Goal: Task Accomplishment & Management: Use online tool/utility

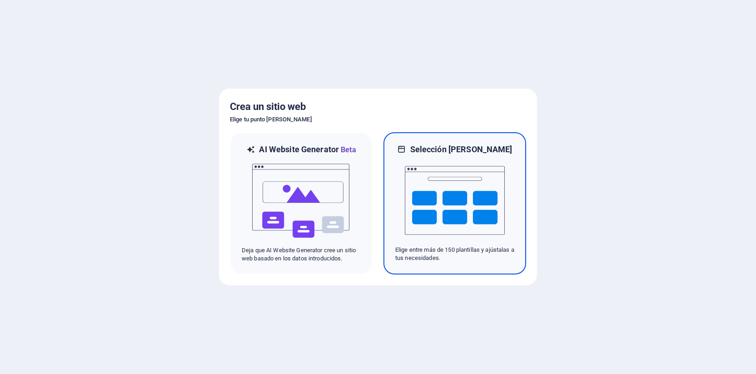
click at [455, 171] on img at bounding box center [455, 200] width 100 height 91
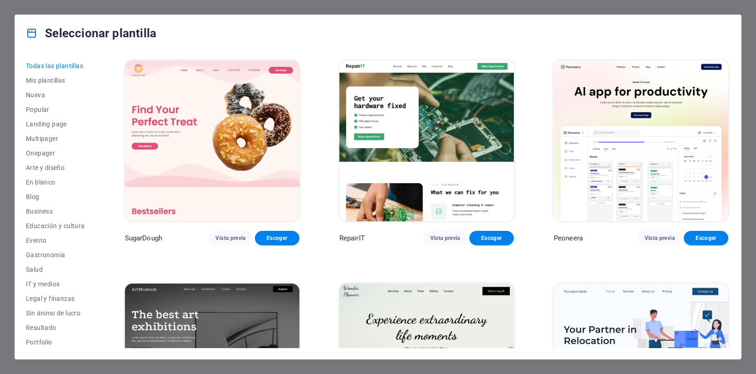
scroll to position [182, 0]
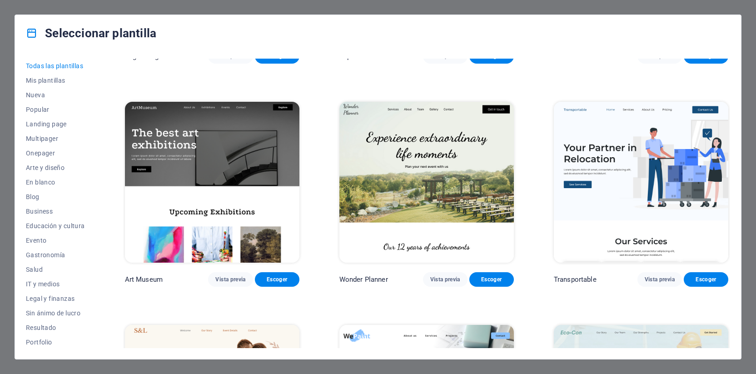
click at [37, 36] on icon at bounding box center [32, 33] width 12 height 12
click at [751, 24] on div "Seleccionar plantilla Todas las plantillas Mis plantillas Nueva Popular Landing…" at bounding box center [378, 187] width 756 height 374
click at [754, 80] on div "Seleccionar plantilla Todas las plantillas Mis plantillas Nueva Popular Landing…" at bounding box center [378, 187] width 756 height 374
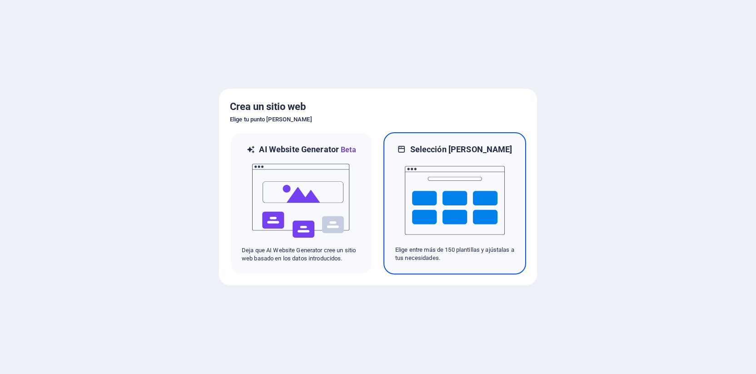
click at [436, 174] on img at bounding box center [455, 200] width 100 height 91
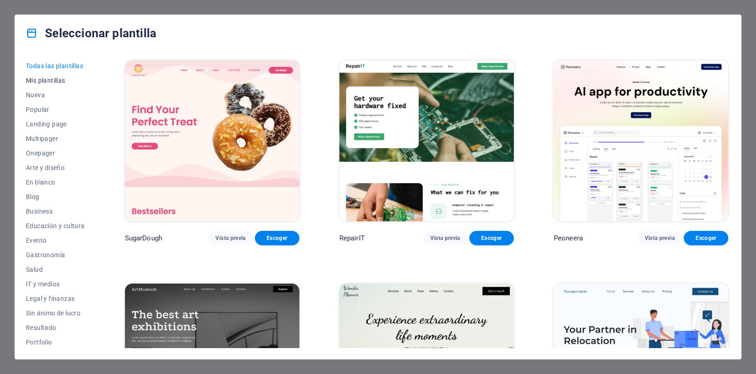
click at [54, 77] on span "Mis plantillas" at bounding box center [55, 80] width 59 height 7
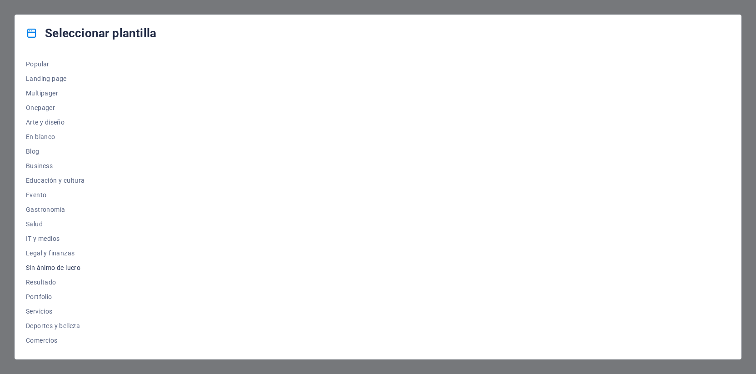
scroll to position [74, 0]
click at [38, 281] on span "Servicios" at bounding box center [55, 282] width 59 height 7
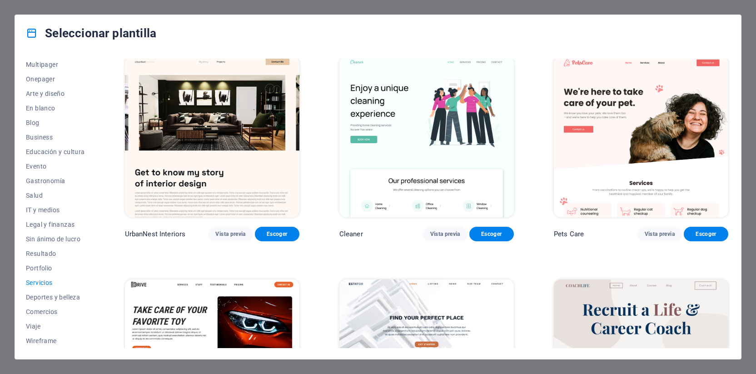
scroll to position [0, 0]
click at [62, 59] on button "Todas las plantillas" at bounding box center [55, 66] width 59 height 15
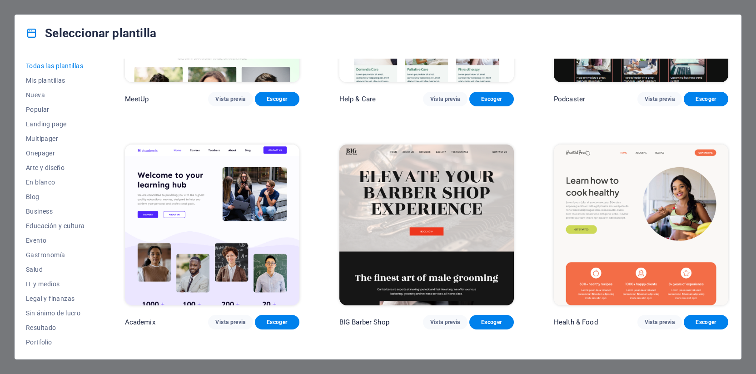
click at [62, 68] on span "Todas las plantillas" at bounding box center [55, 65] width 59 height 7
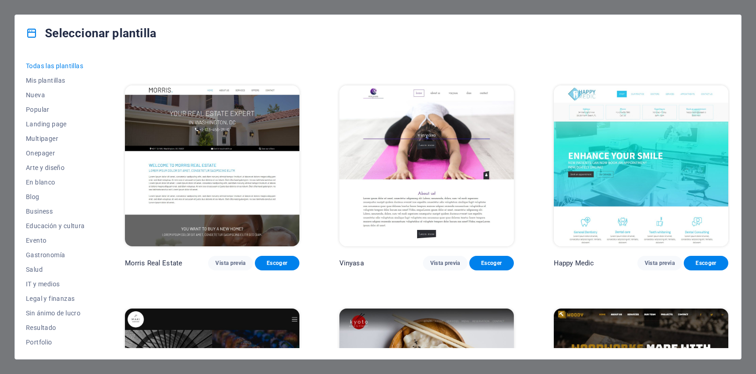
scroll to position [4974, 0]
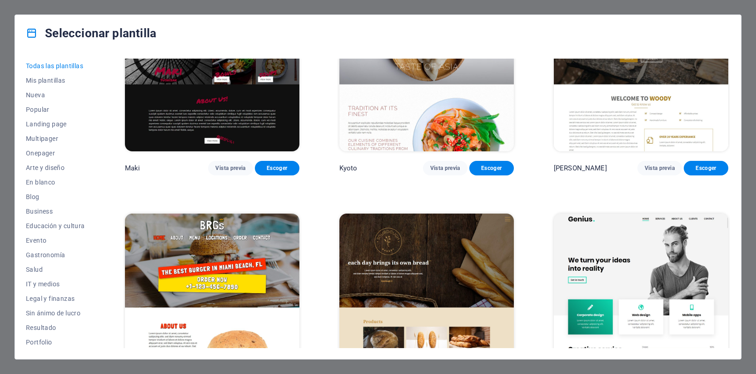
click at [99, 34] on h4 "Seleccionar plantilla" at bounding box center [91, 33] width 130 height 15
drag, startPoint x: 48, startPoint y: 54, endPoint x: 47, endPoint y: 62, distance: 8.2
click at [48, 54] on div "Todas las plantillas Mis plantillas Nueva Popular Landing page Multipager Onepa…" at bounding box center [378, 204] width 726 height 307
click at [48, 63] on span "Todas las plantillas" at bounding box center [55, 65] width 59 height 7
click at [47, 82] on span "Mis plantillas" at bounding box center [55, 80] width 59 height 7
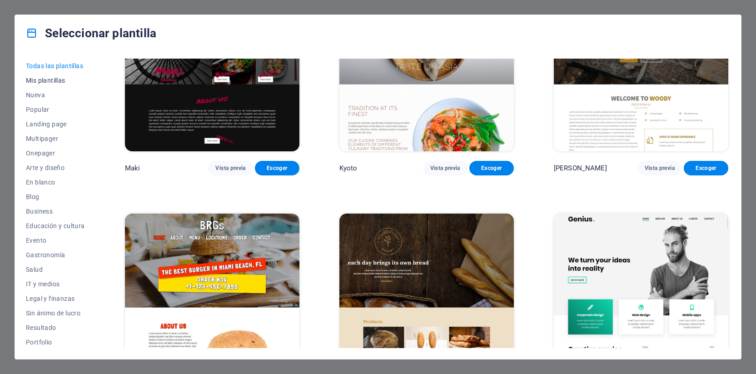
scroll to position [0, 0]
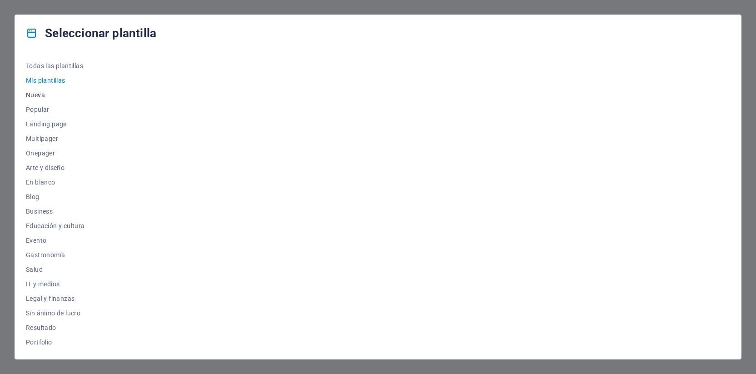
click at [44, 97] on span "Nueva" at bounding box center [55, 94] width 59 height 7
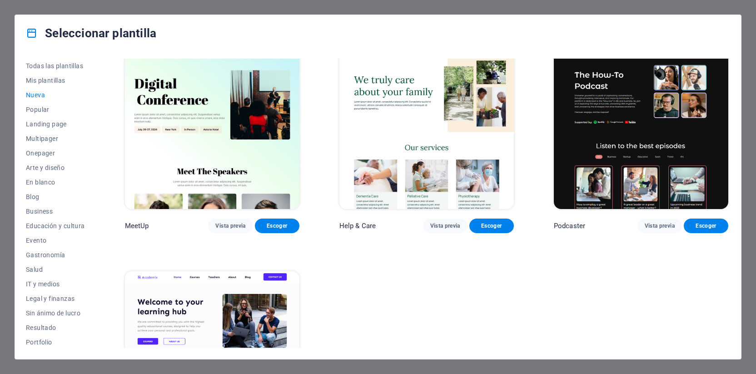
scroll to position [784, 0]
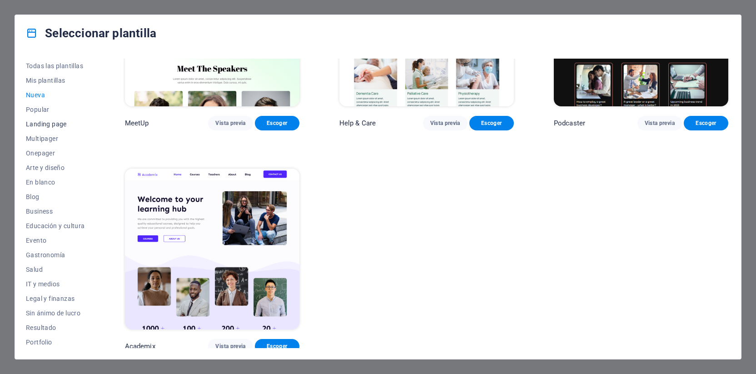
click at [43, 128] on button "Landing page" at bounding box center [55, 124] width 59 height 15
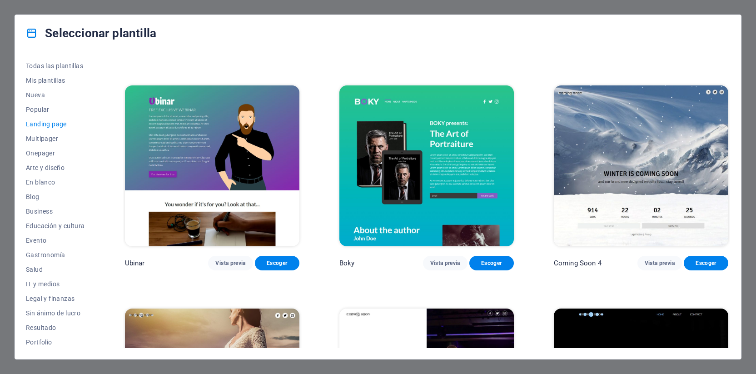
scroll to position [1490, 0]
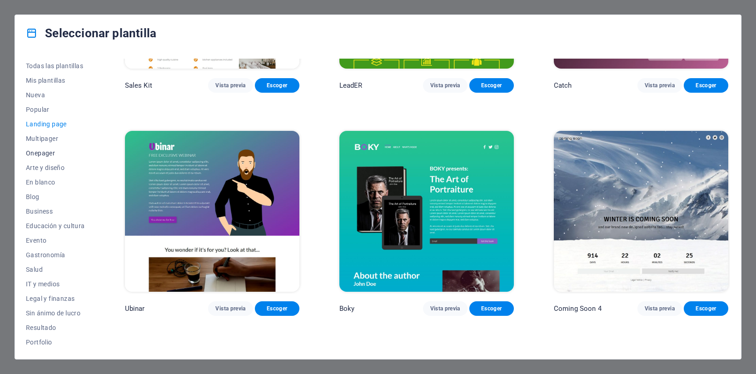
click at [45, 152] on span "Onepager" at bounding box center [55, 152] width 59 height 7
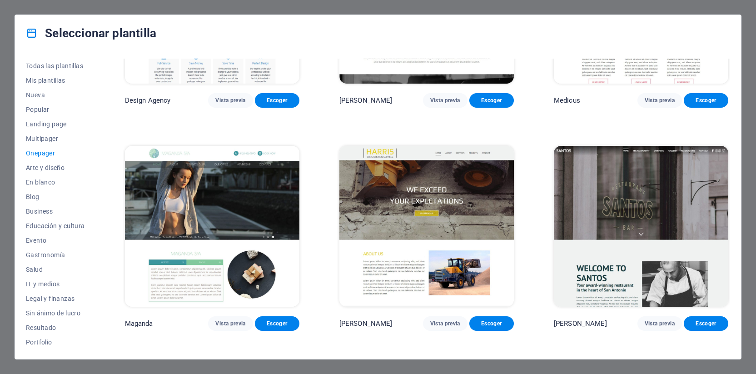
scroll to position [4637, 0]
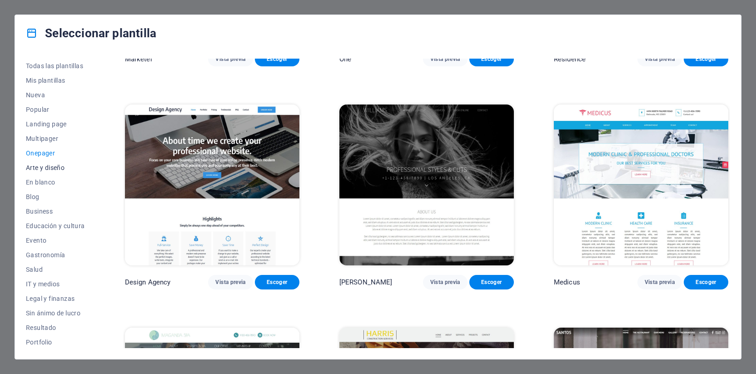
click at [47, 170] on span "Arte y diseño" at bounding box center [55, 167] width 59 height 7
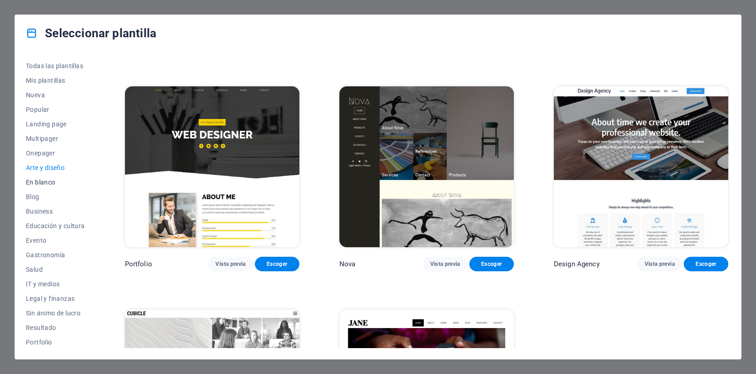
click at [48, 179] on span "En blanco" at bounding box center [55, 181] width 59 height 7
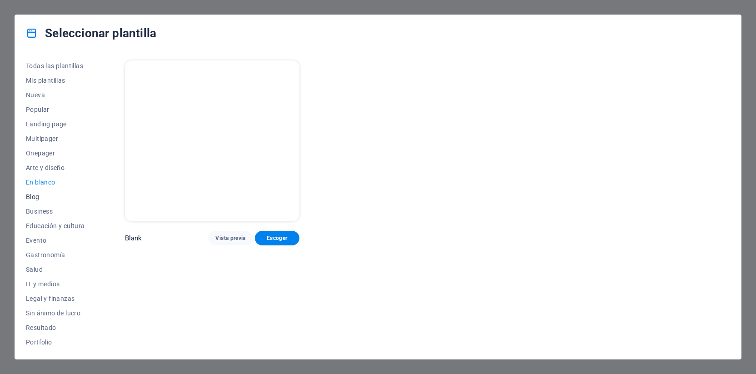
click at [46, 190] on button "Blog" at bounding box center [55, 196] width 59 height 15
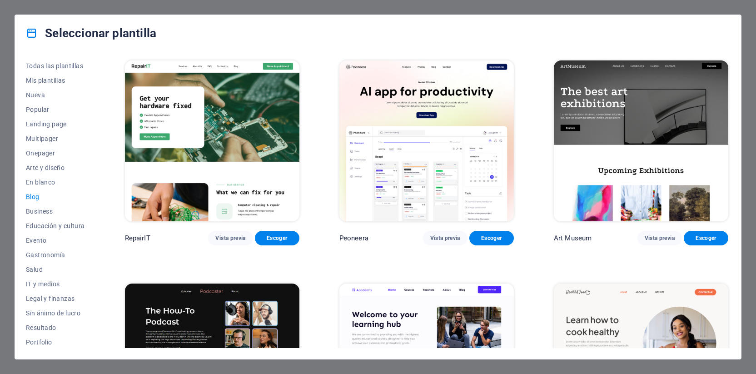
scroll to position [45, 0]
click at [37, 160] on button "Business" at bounding box center [55, 165] width 59 height 15
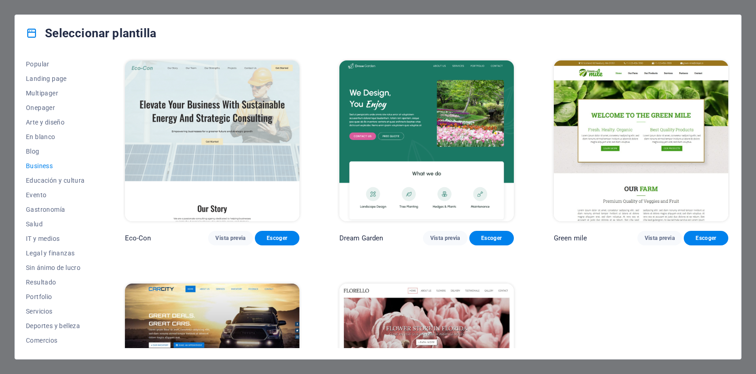
scroll to position [118, 0]
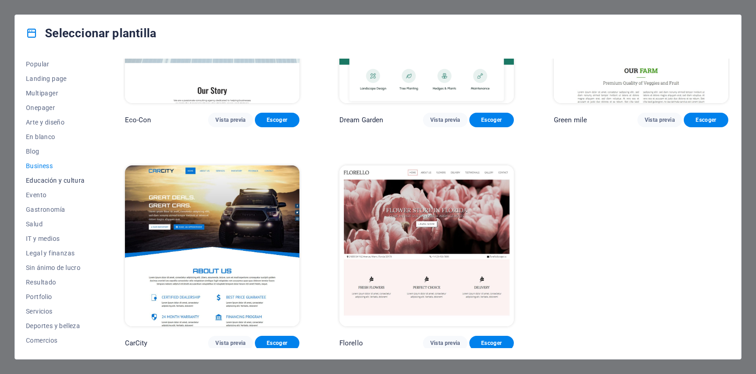
click at [54, 182] on span "Educación y cultura" at bounding box center [55, 180] width 59 height 7
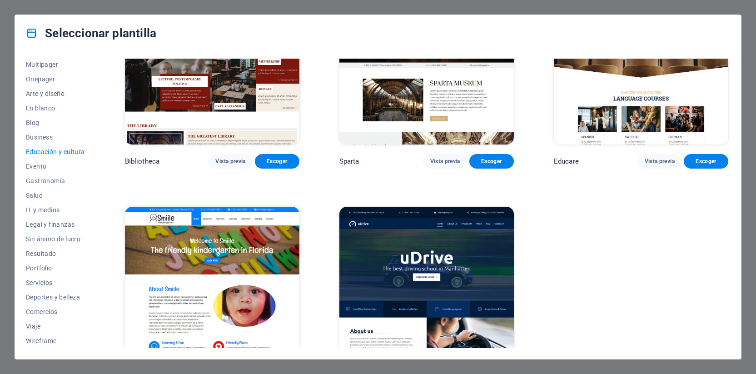
scroll to position [340, 0]
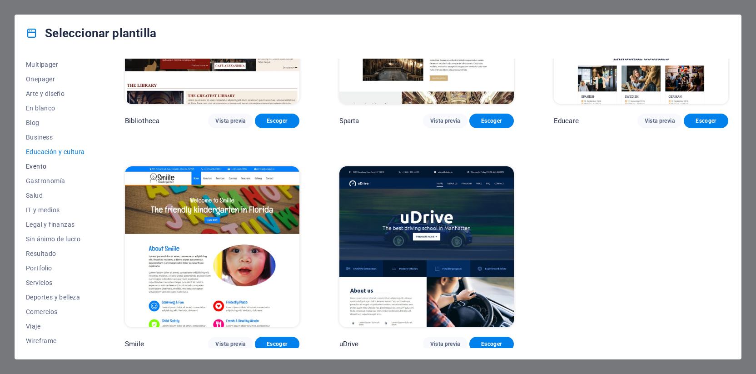
click at [52, 171] on button "Evento" at bounding box center [55, 166] width 59 height 15
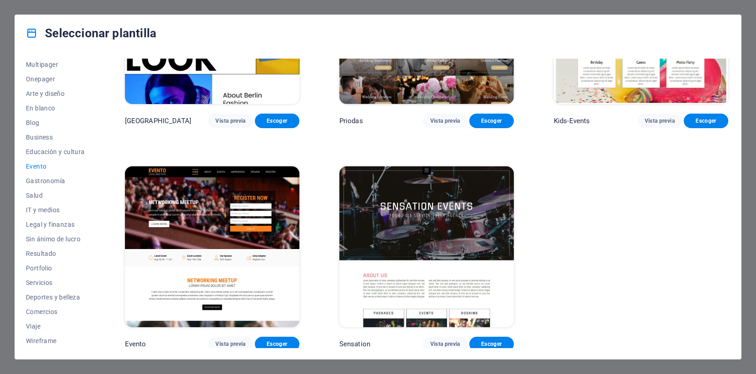
scroll to position [0, 0]
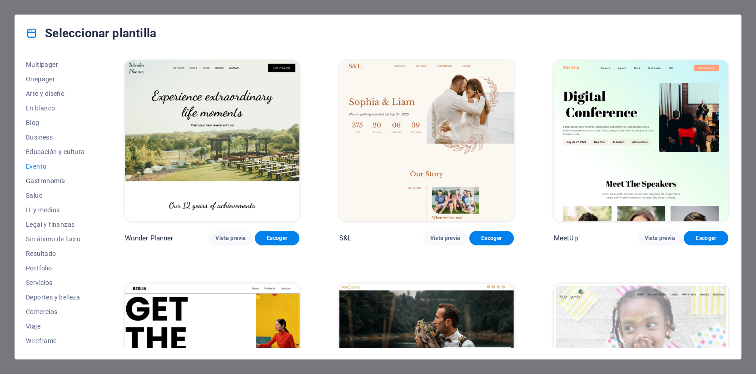
click at [54, 179] on span "Gastronomía" at bounding box center [55, 180] width 59 height 7
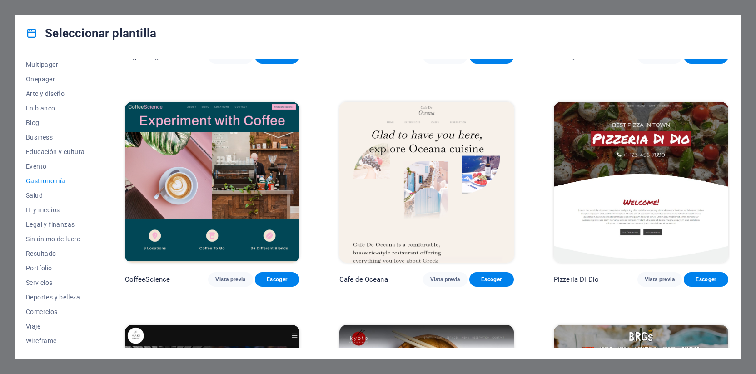
scroll to position [409, 0]
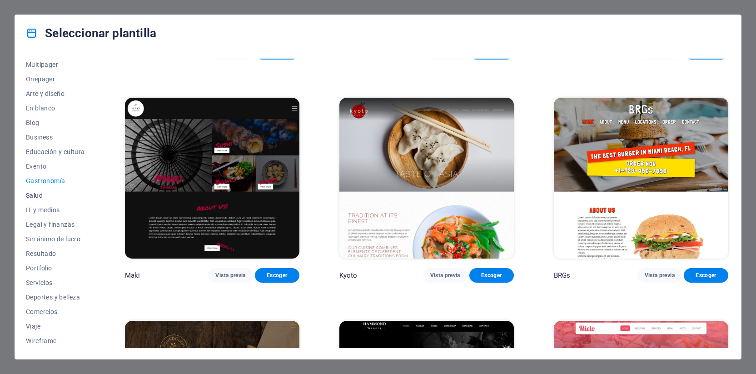
click at [54, 201] on button "Salud" at bounding box center [55, 195] width 59 height 15
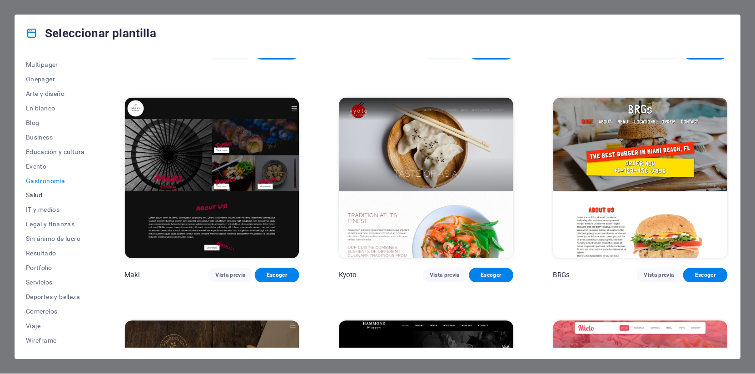
scroll to position [0, 0]
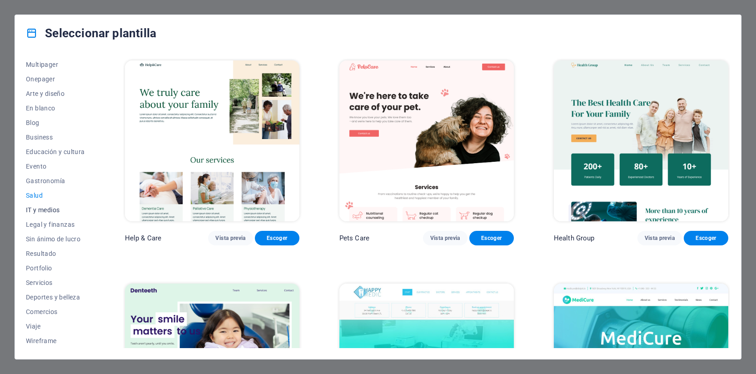
click at [48, 207] on span "IT y medios" at bounding box center [55, 209] width 59 height 7
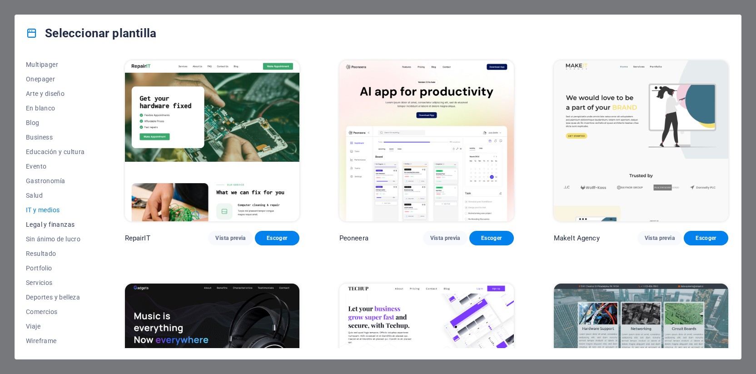
click at [53, 226] on span "Legal y finanzas" at bounding box center [55, 224] width 59 height 7
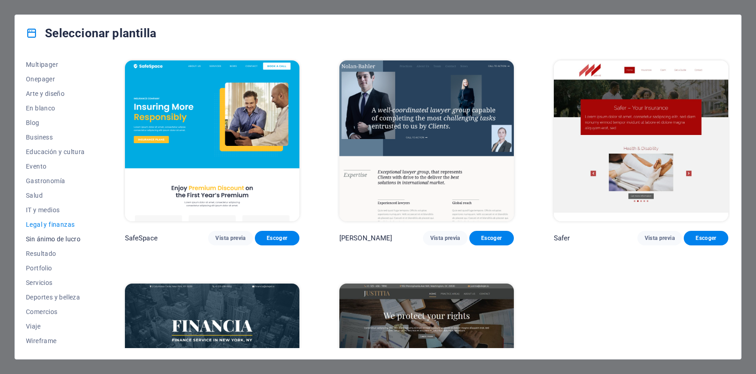
click at [41, 237] on button "Sin ánimo de lucro" at bounding box center [55, 239] width 59 height 15
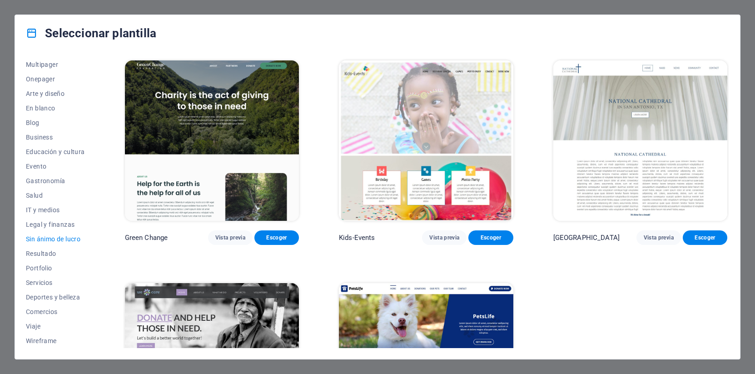
scroll to position [118, 0]
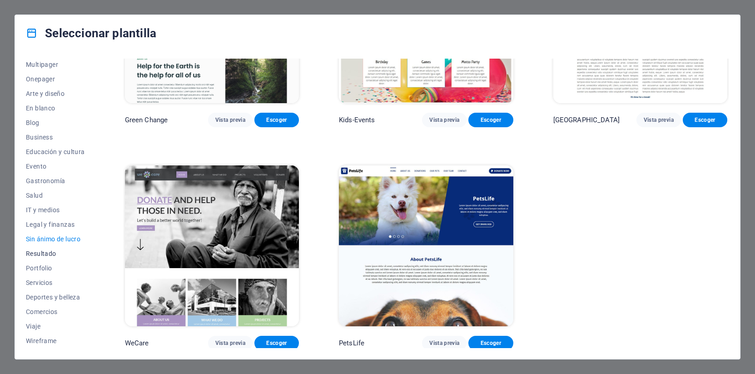
click at [48, 251] on span "Resultado" at bounding box center [55, 253] width 59 height 7
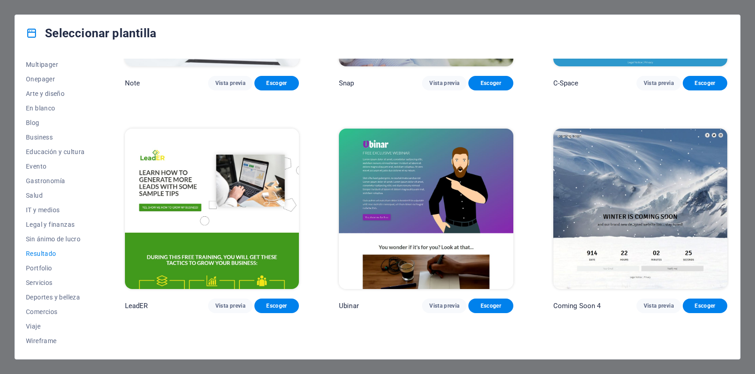
scroll to position [1004, 0]
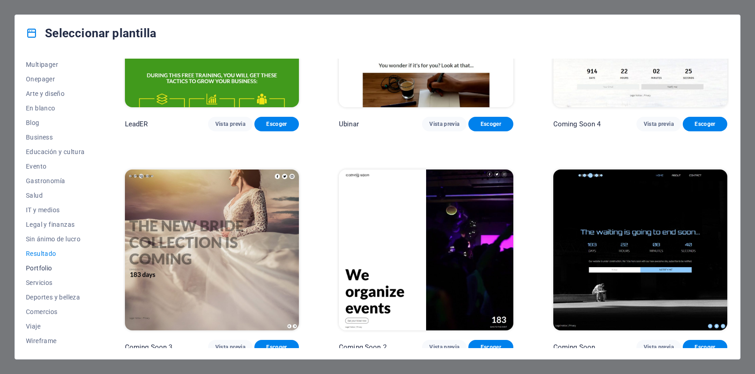
click at [43, 264] on span "Portfolio" at bounding box center [55, 267] width 59 height 7
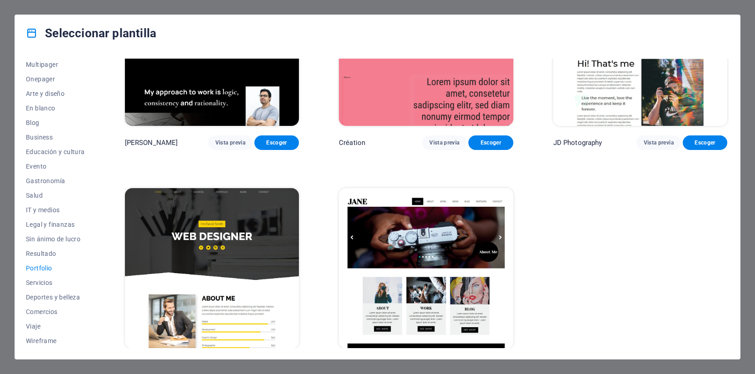
scroll to position [339, 0]
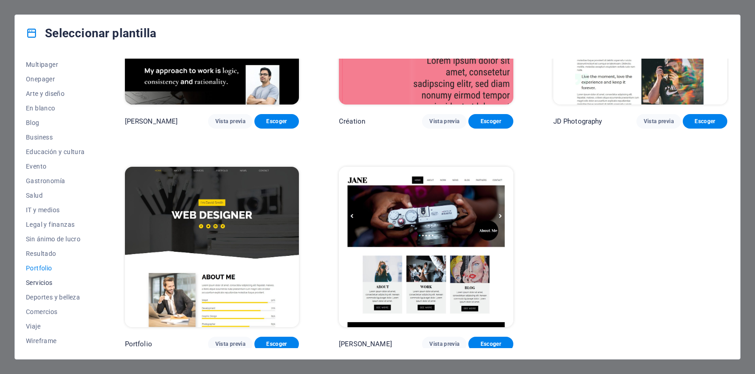
click at [63, 283] on span "Servicios" at bounding box center [55, 282] width 59 height 7
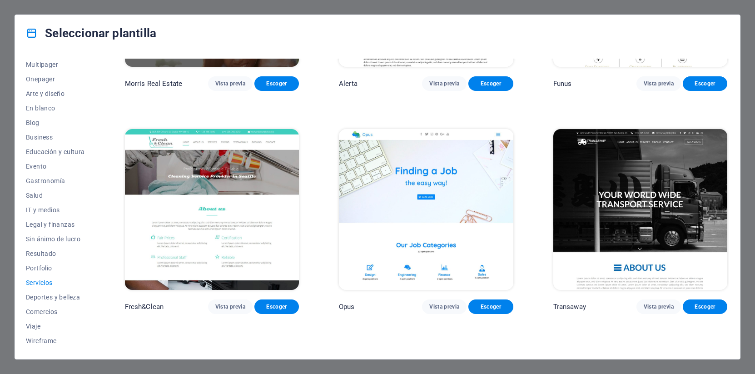
scroll to position [1226, 0]
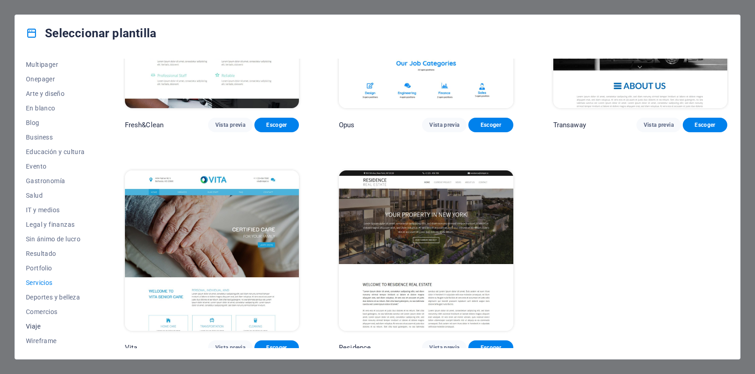
click at [41, 324] on span "Viaje" at bounding box center [55, 325] width 59 height 7
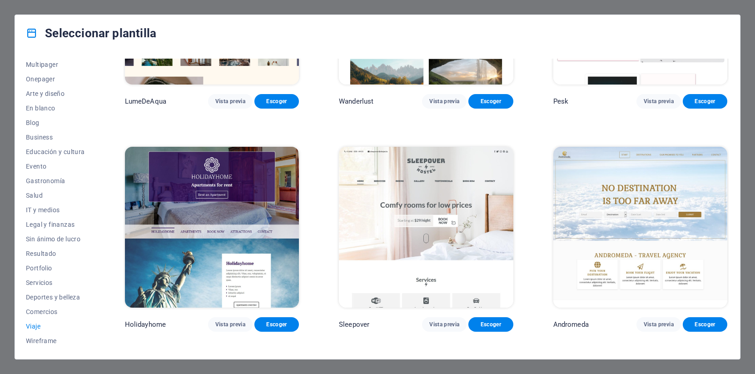
scroll to position [318, 0]
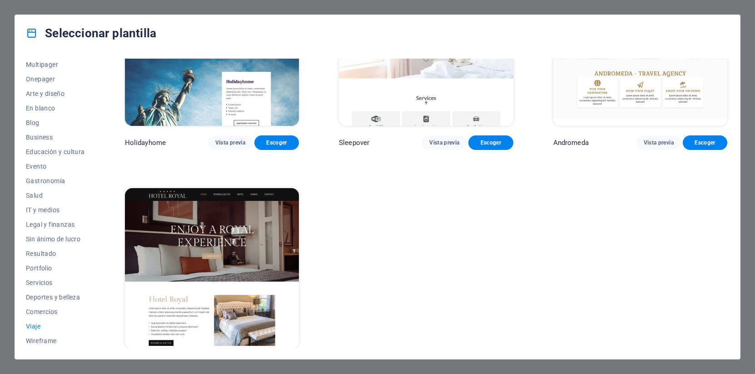
click at [244, 227] on img at bounding box center [212, 268] width 174 height 160
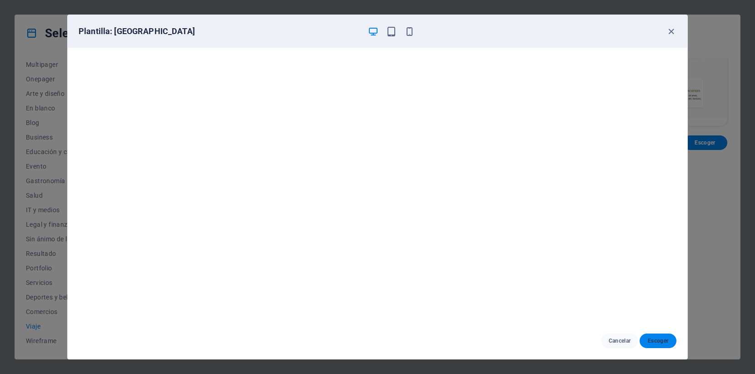
click at [649, 342] on span "Escoger" at bounding box center [658, 340] width 22 height 7
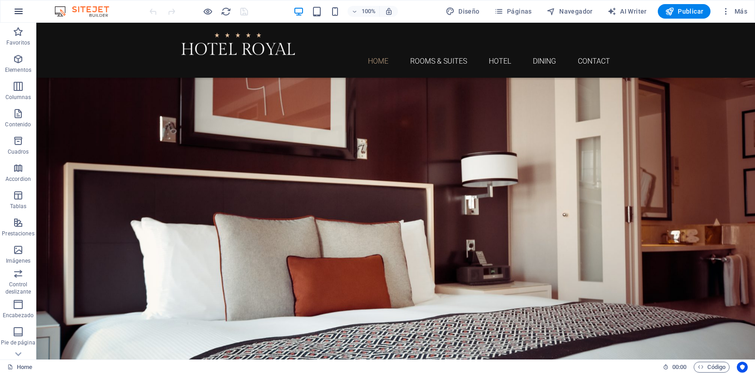
drag, startPoint x: 15, startPoint y: 10, endPoint x: 15, endPoint y: 16, distance: 6.4
click at [15, 16] on icon "button" at bounding box center [18, 11] width 11 height 11
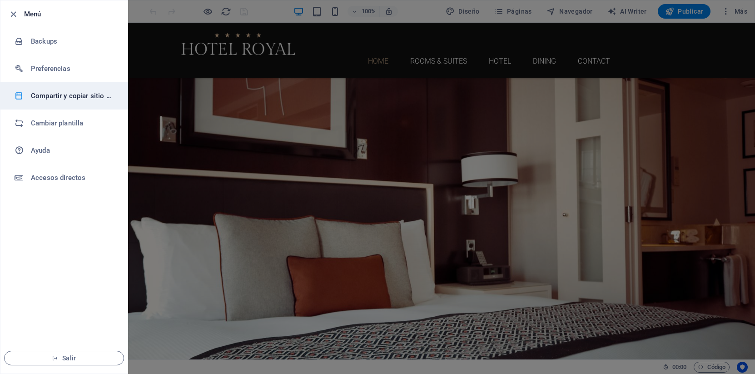
click at [67, 98] on h6 "Compartir y copiar sitio web" at bounding box center [73, 95] width 84 height 11
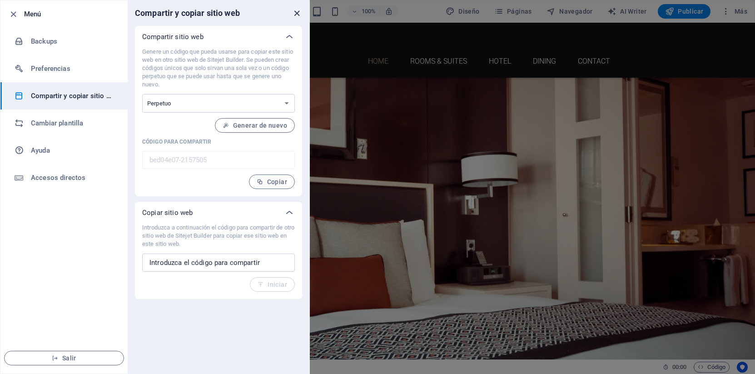
click at [296, 11] on icon "close" at bounding box center [297, 13] width 10 height 10
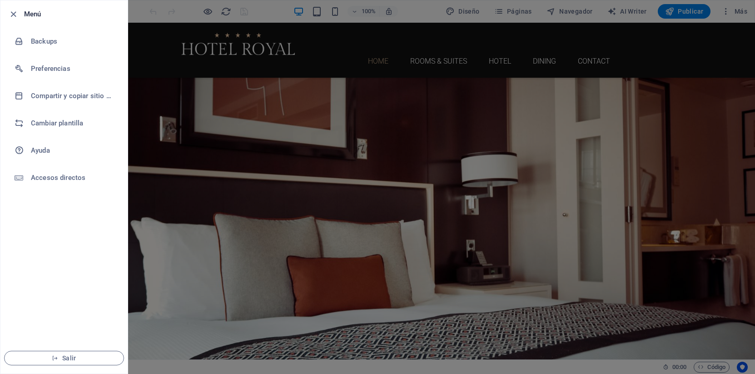
click at [99, 7] on li "Menú" at bounding box center [63, 13] width 127 height 27
click at [5, 16] on li "Menú" at bounding box center [63, 13] width 127 height 27
click at [13, 14] on icon "button" at bounding box center [13, 14] width 10 height 10
